Goal: Transaction & Acquisition: Subscribe to service/newsletter

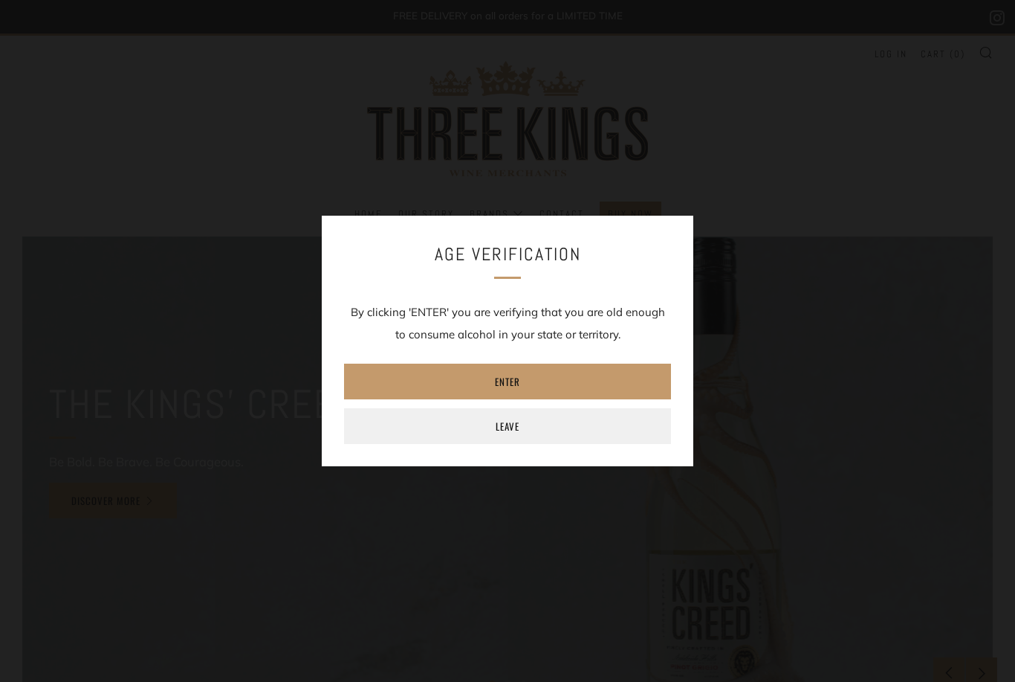
click at [87, 204] on div "Age verification By clicking 'ENTER' you are verifying that you are old enough …" at bounding box center [507, 341] width 1015 height 682
click at [500, 390] on link "Enter" at bounding box center [507, 381] width 327 height 36
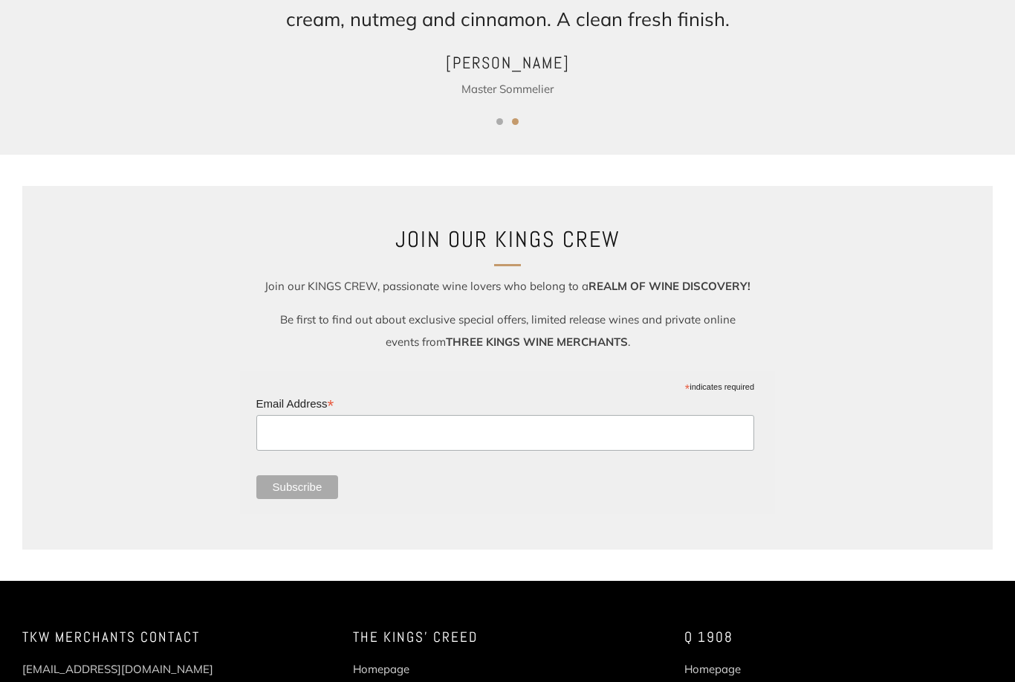
scroll to position [1695, 0]
click at [312, 436] on input "Email Address *" at bounding box center [505, 433] width 498 height 36
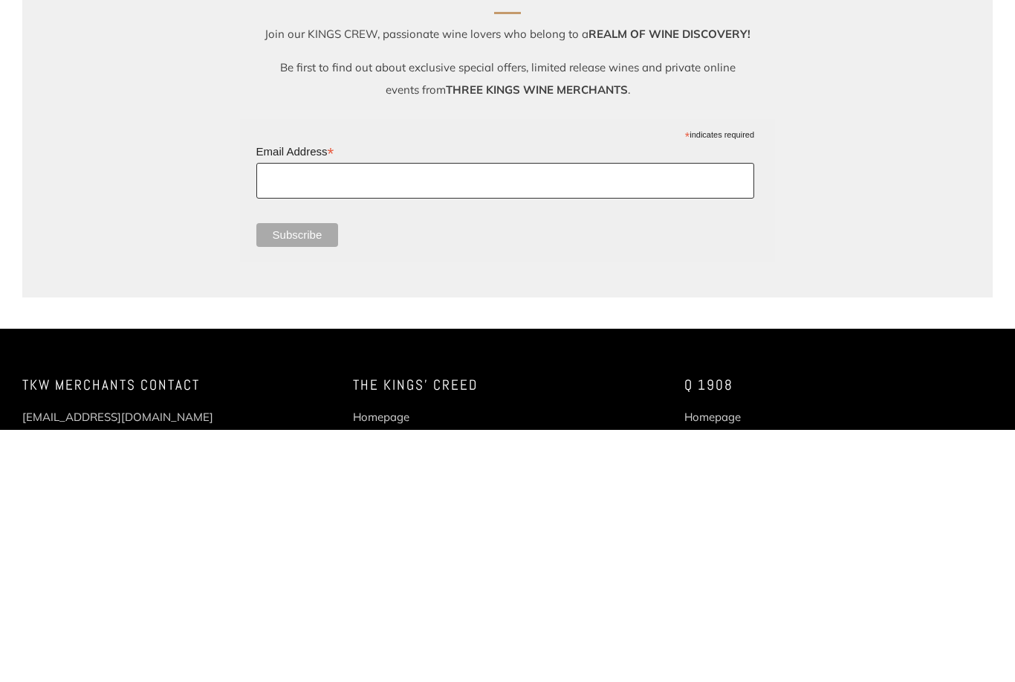
type input "tzavattiero@bigpond.com"
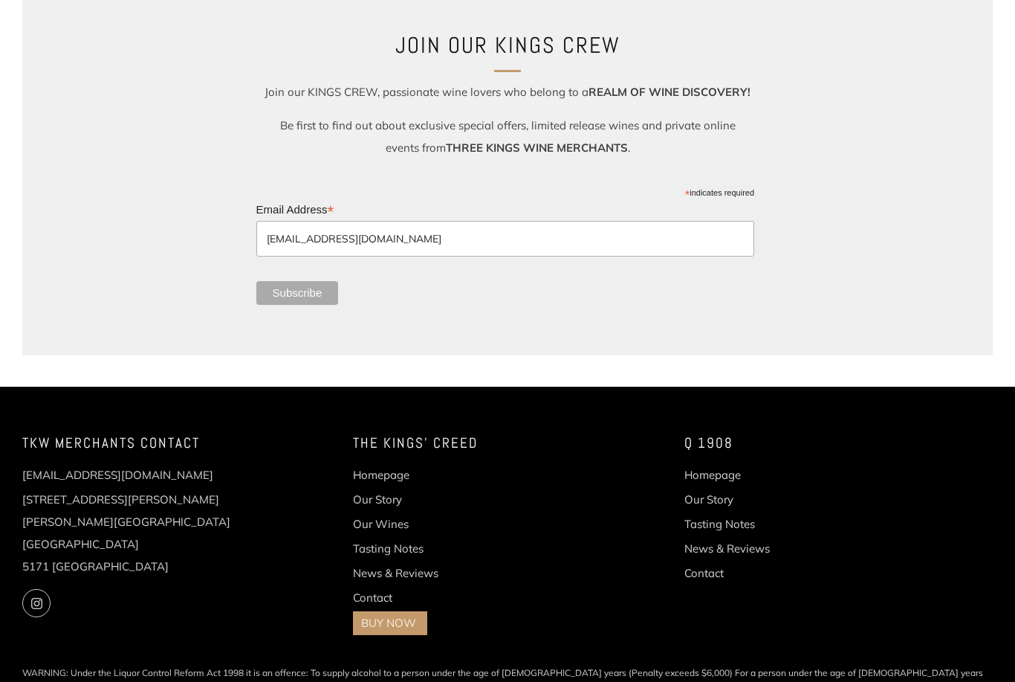
click at [310, 299] on input "Subscribe" at bounding box center [297, 293] width 83 height 24
click at [303, 300] on input "Subscribe" at bounding box center [297, 293] width 83 height 24
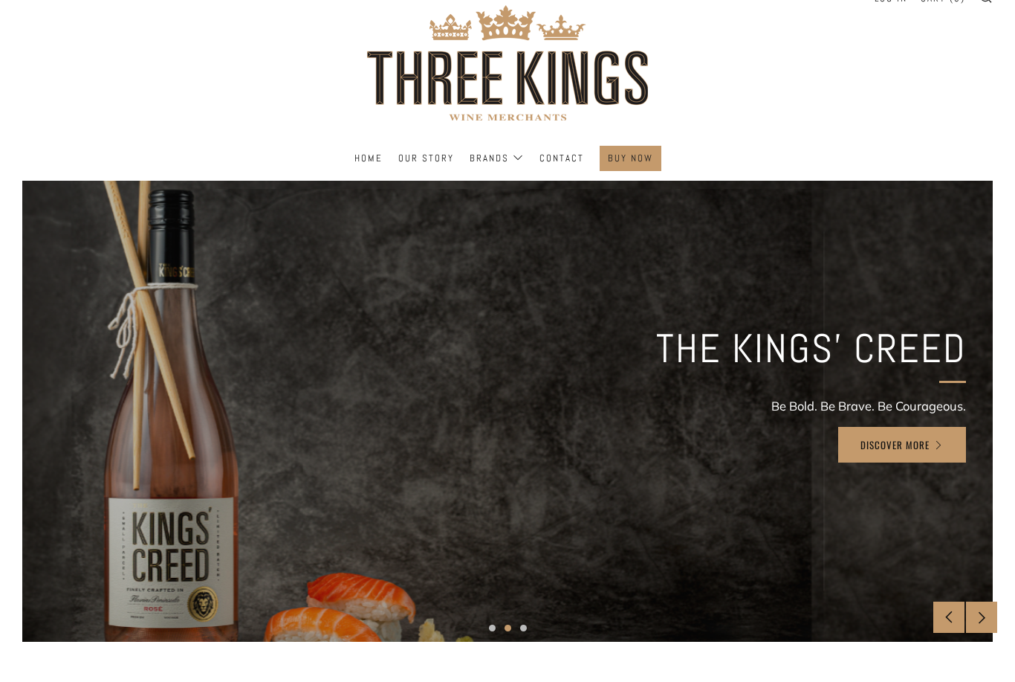
scroll to position [0, 0]
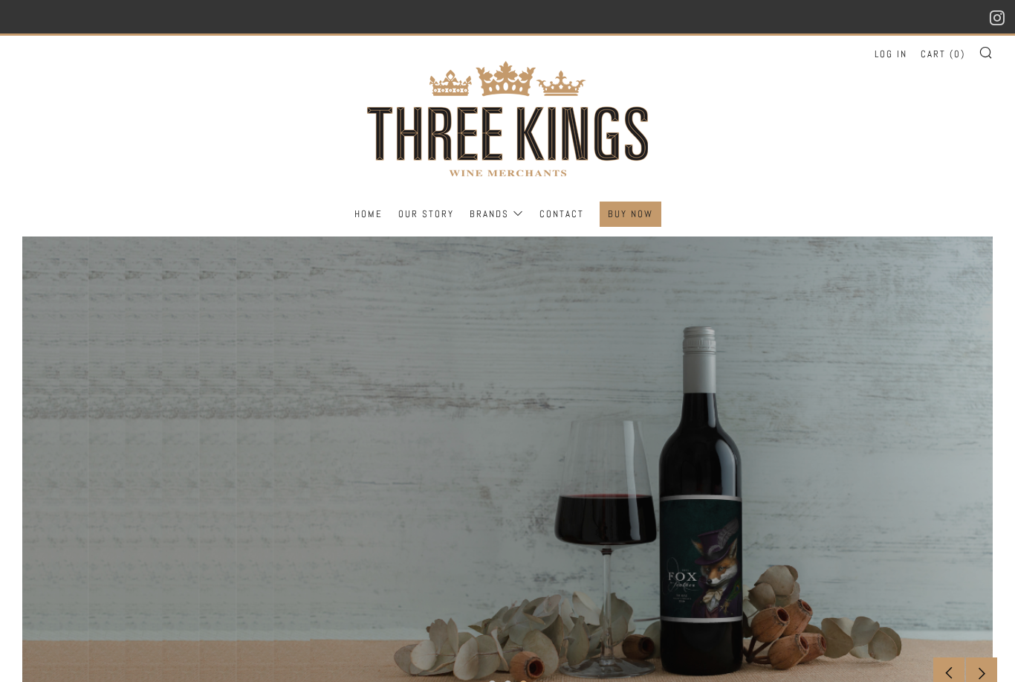
click at [640, 224] on link "BUY NOW" at bounding box center [630, 214] width 45 height 24
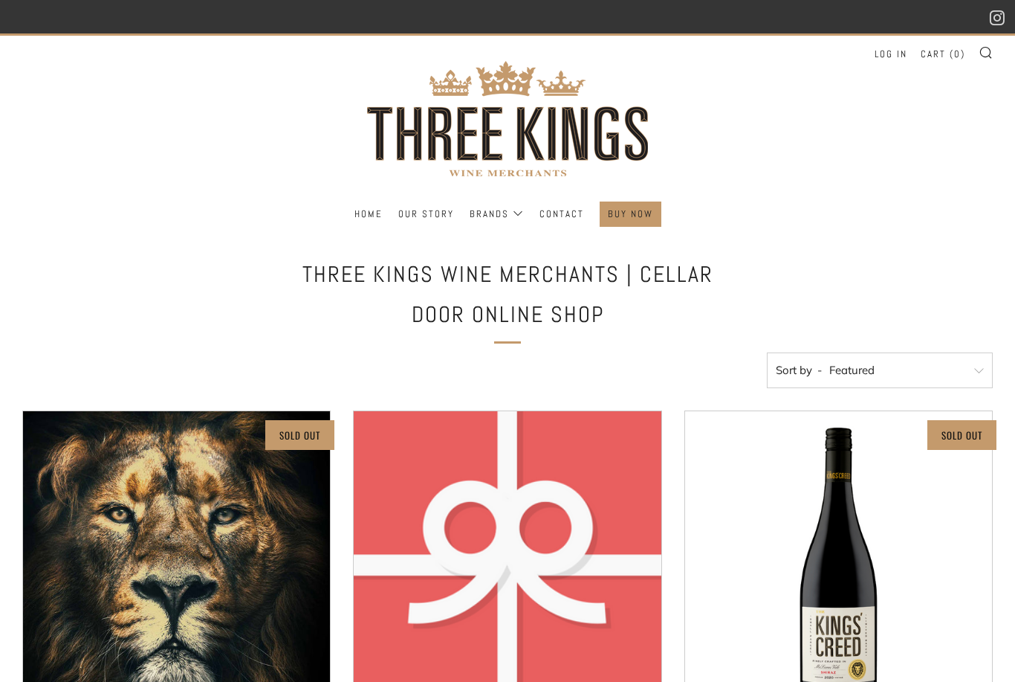
click at [644, 217] on link "BUY NOW" at bounding box center [630, 214] width 45 height 24
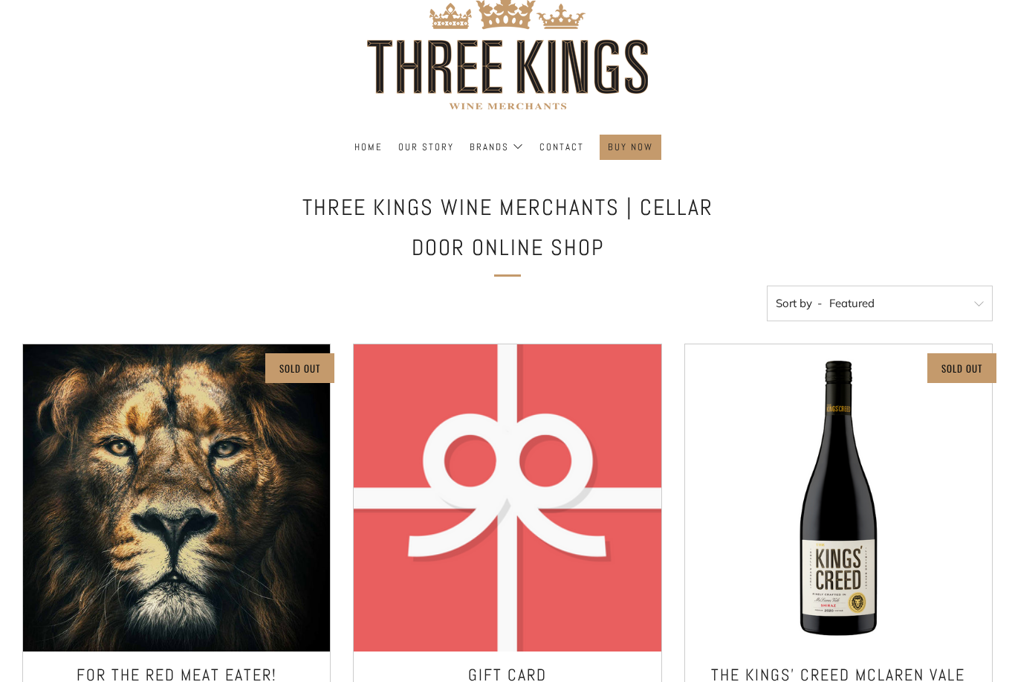
scroll to position [65, 0]
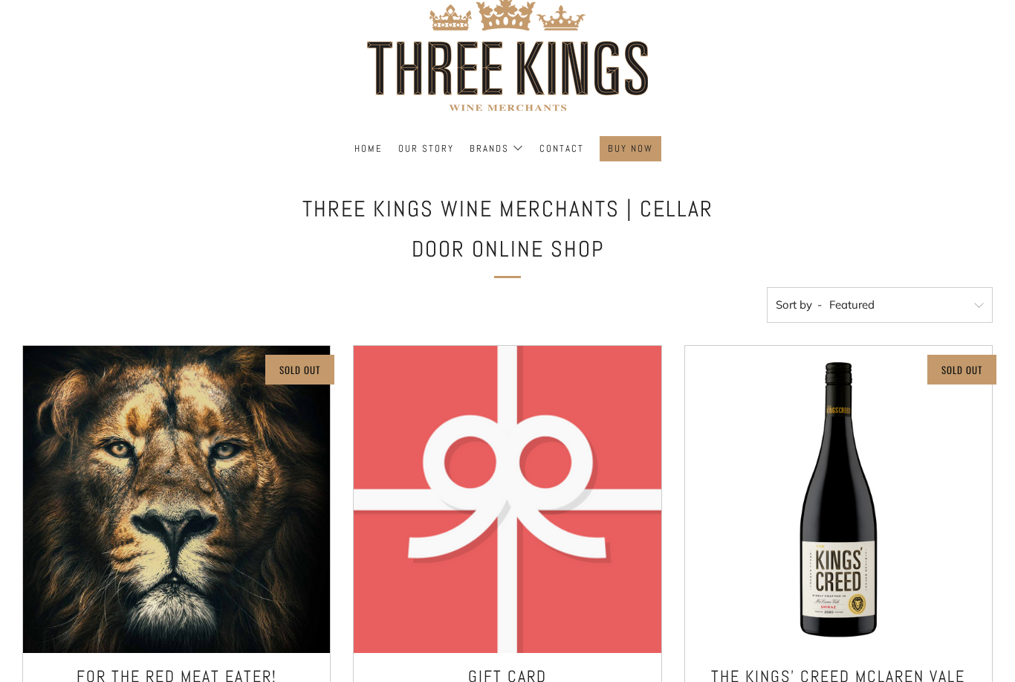
click at [983, 303] on select "Featured Best Selling Alphabetically, A-Z Alphabetically, Z-A Price, low to hig…" at bounding box center [880, 305] width 226 height 36
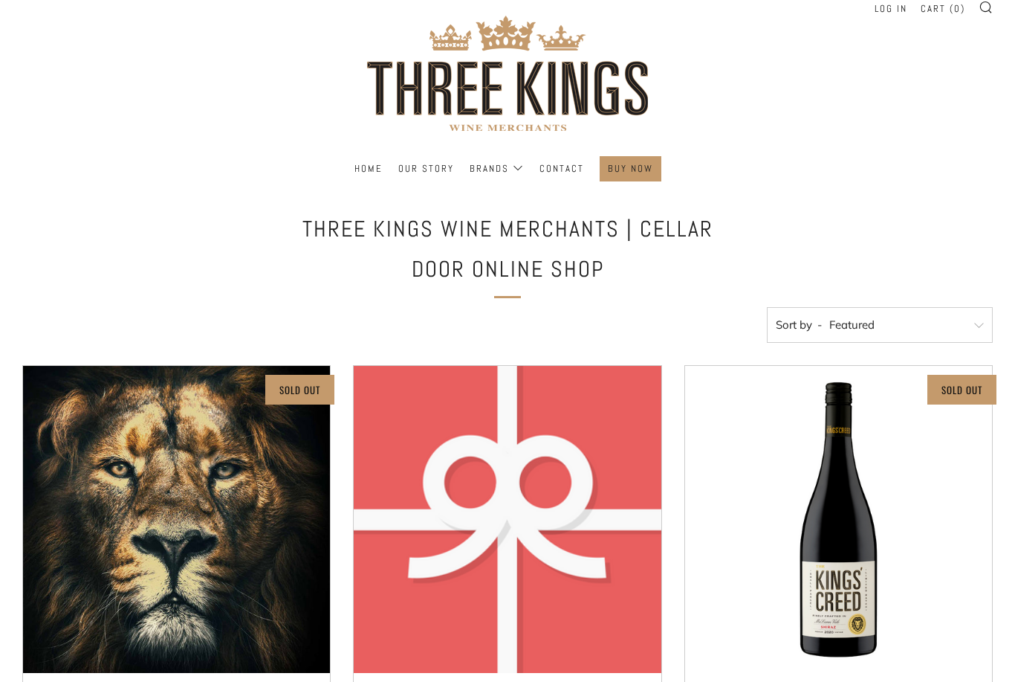
scroll to position [0, 0]
